Goal: Find specific page/section: Find specific page/section

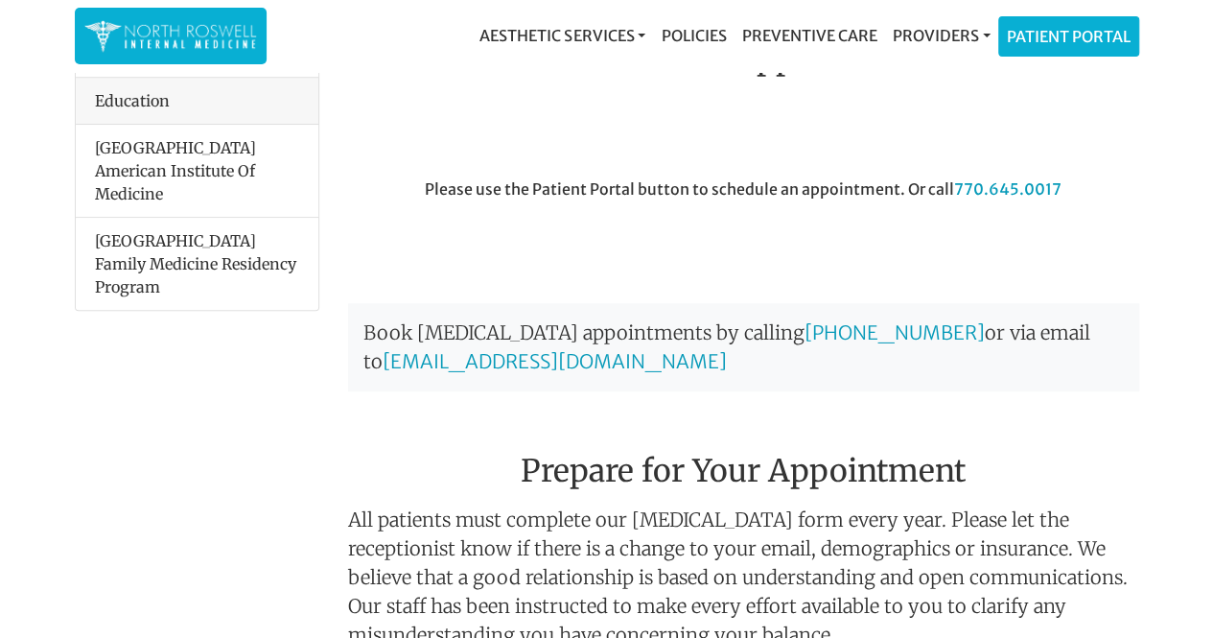
scroll to position [527, 0]
click at [1104, 49] on link "Patient Portal" at bounding box center [1068, 33] width 139 height 38
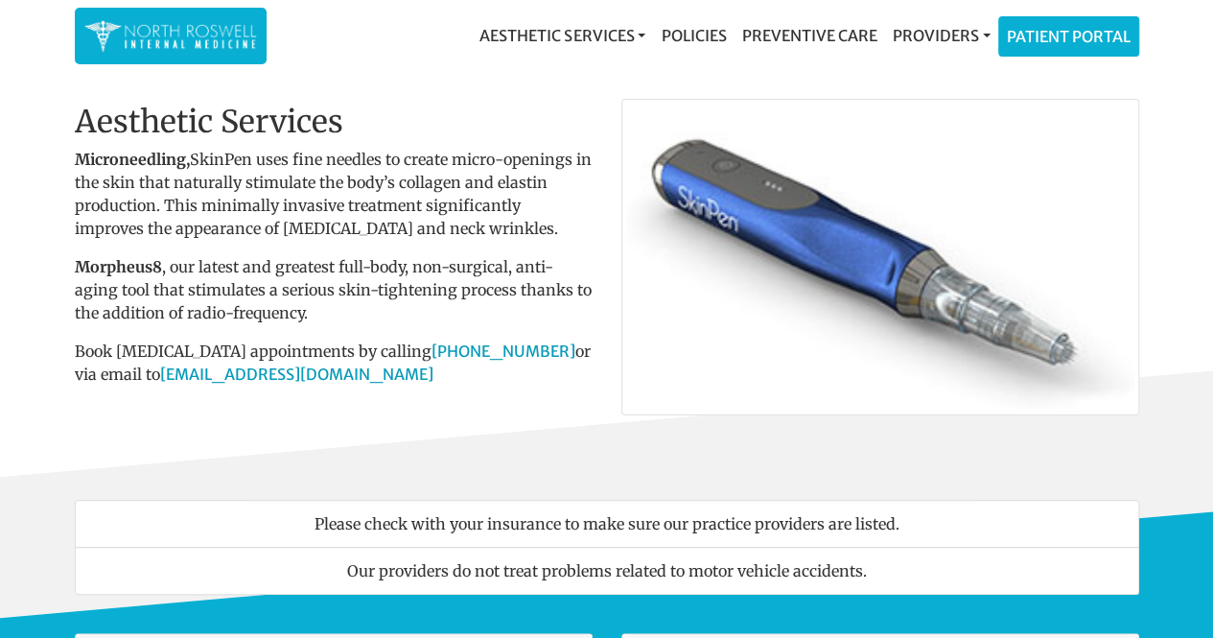
scroll to position [30, 0]
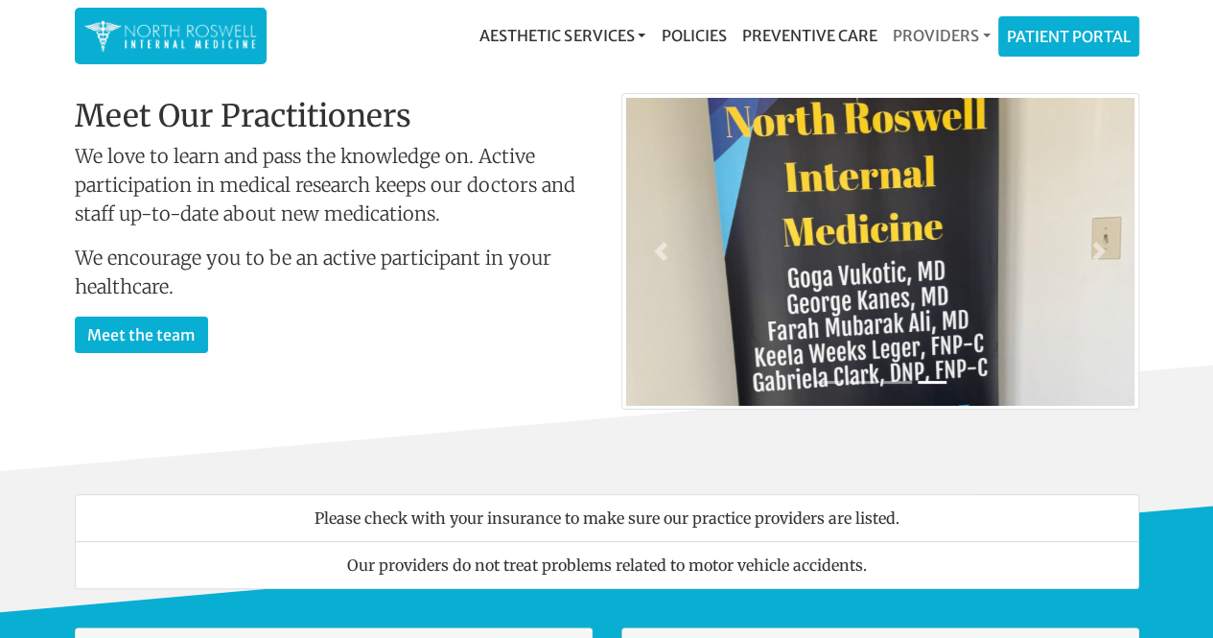
click at [955, 39] on link "Providers" at bounding box center [940, 35] width 113 height 38
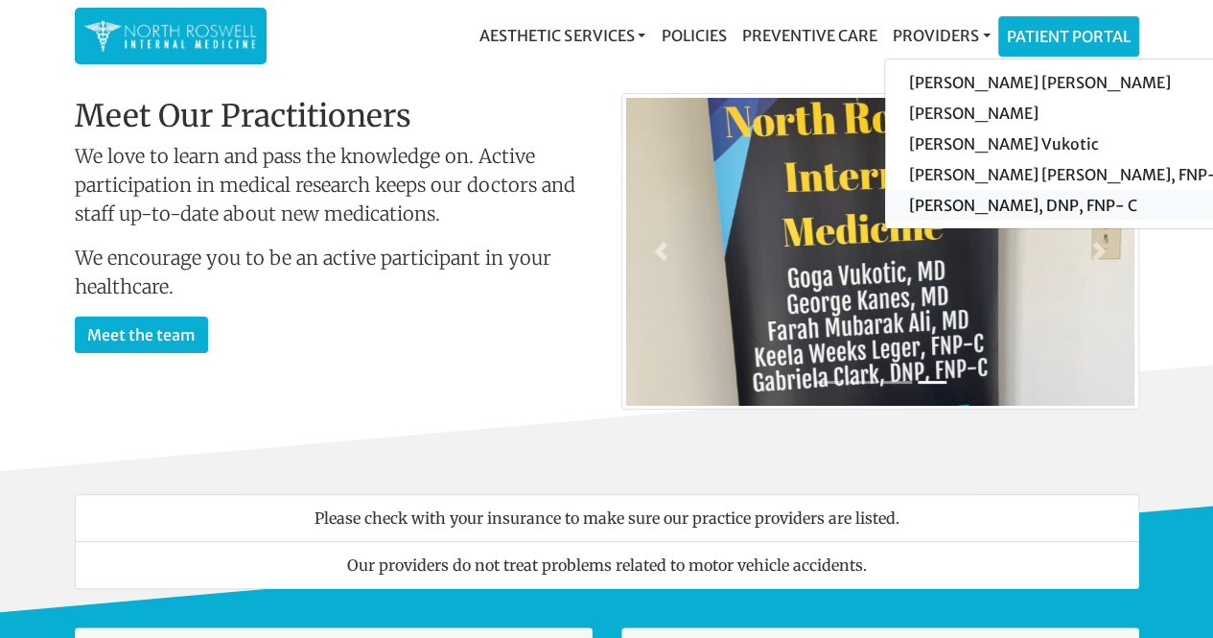
click at [984, 210] on link "[PERSON_NAME], DNP, FNP- C" at bounding box center [1066, 205] width 363 height 31
